Goal: Register for event/course

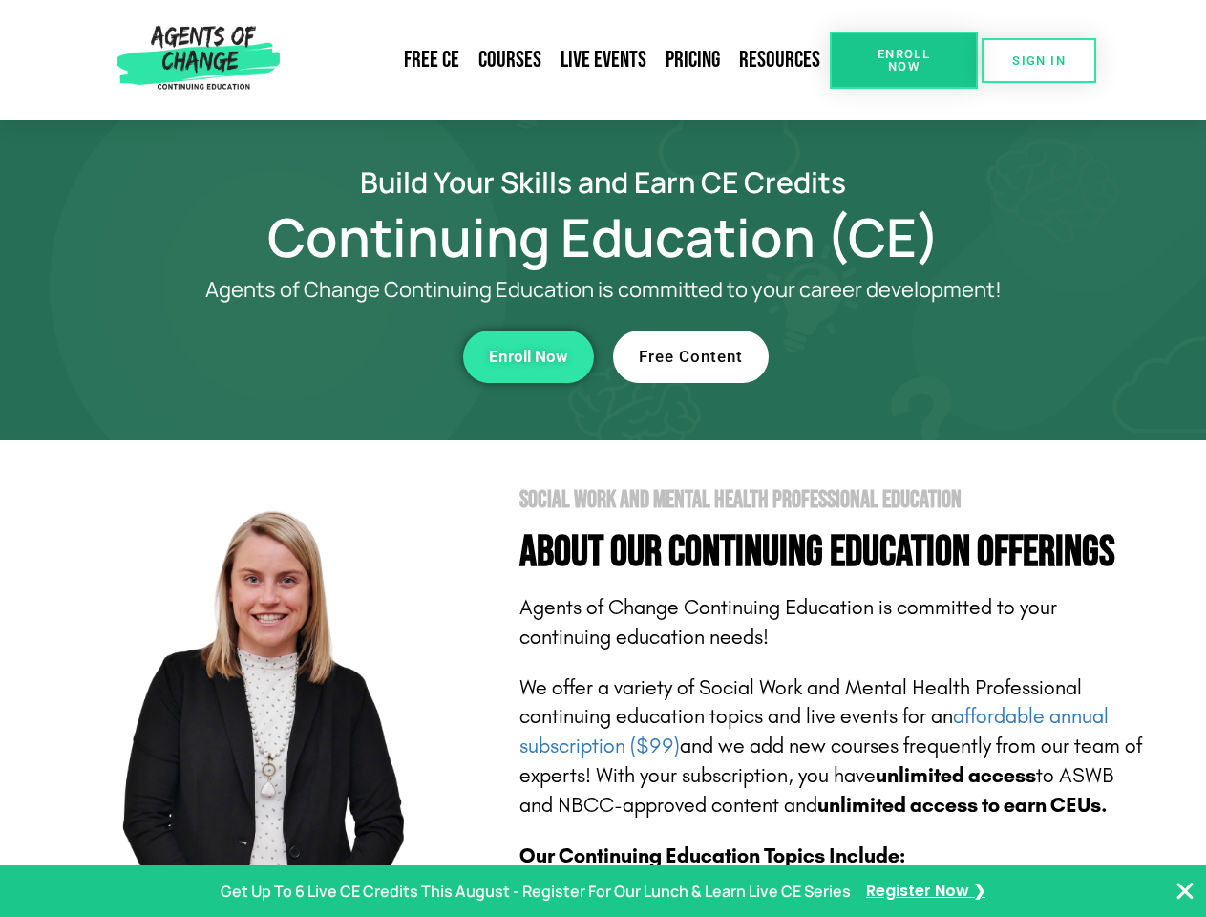
click at [603, 458] on section "Social Work and Mental Health Professional Education About Our Continuing Educa…" at bounding box center [603, 841] width 1206 height 802
click at [903, 60] on span "Enroll Now" at bounding box center [903, 60] width 87 height 25
click at [1039, 60] on span "SIGN IN" at bounding box center [1038, 60] width 53 height 12
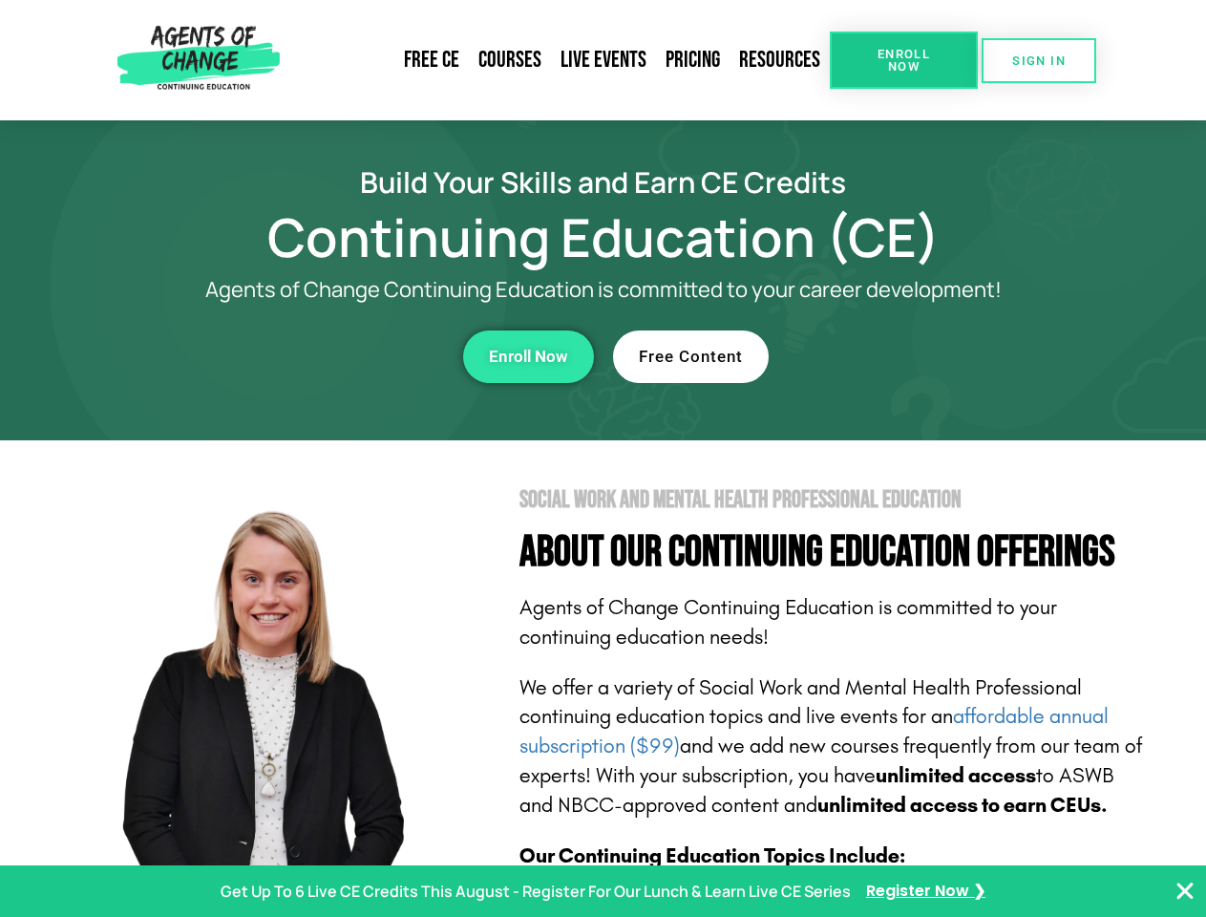
click at [331, 356] on div "Enroll Now" at bounding box center [331, 356] width 525 height 53
click at [528, 356] on span "Enroll Now" at bounding box center [528, 357] width 79 height 16
click at [876, 356] on div "Free Content" at bounding box center [875, 356] width 525 height 53
